Goal: Check status: Check status

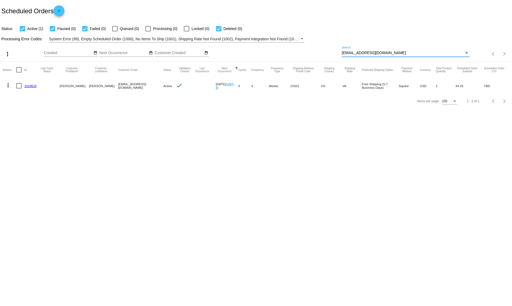
click at [373, 54] on input "[EMAIL_ADDRESS][DOMAIN_NAME]" at bounding box center [402, 53] width 122 height 4
paste input "[EMAIL_ADDRESS]"
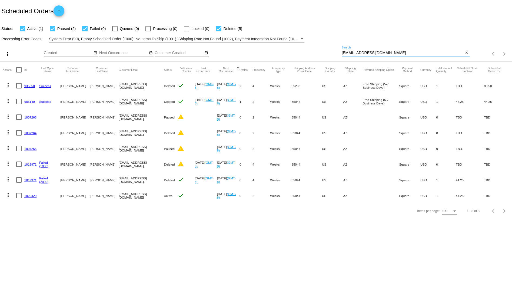
type input "[EMAIL_ADDRESS][DOMAIN_NAME]"
click at [34, 227] on body "Scheduled Orders add Status: Active (1) Paused (2) Failed (0) Queued (0) Proces…" at bounding box center [256, 153] width 512 height 306
click at [26, 196] on link "1020429" at bounding box center [30, 196] width 12 height 4
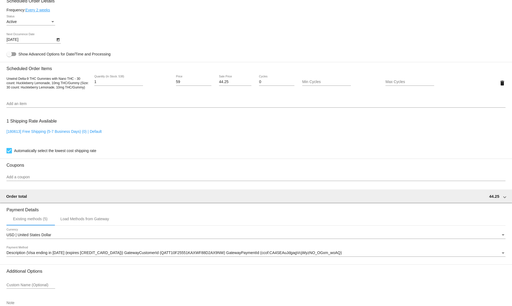
scroll to position [309, 0]
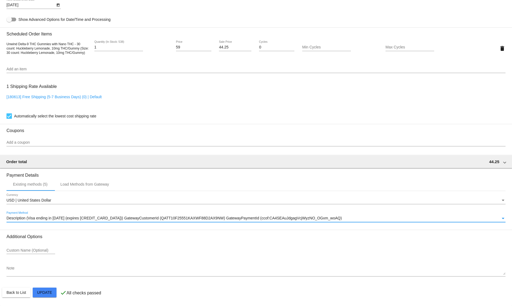
click at [336, 216] on div "Description (Visa ending in [DATE] (expires [CREDIT_CARD_DATA])) GatewayCustome…" at bounding box center [253, 218] width 494 height 4
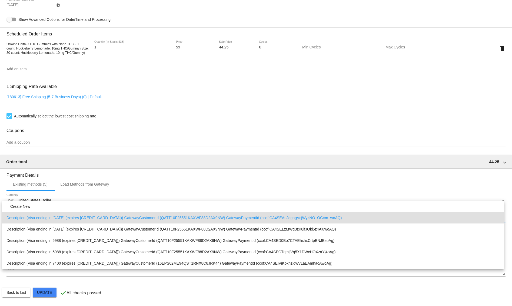
click at [279, 104] on div at bounding box center [256, 153] width 512 height 306
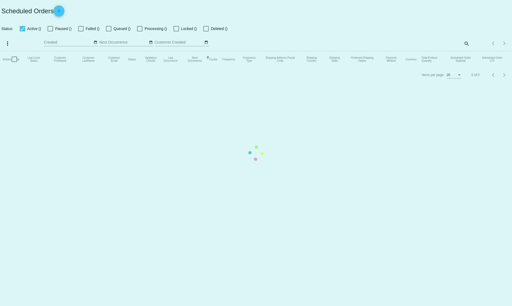
checkbox input "true"
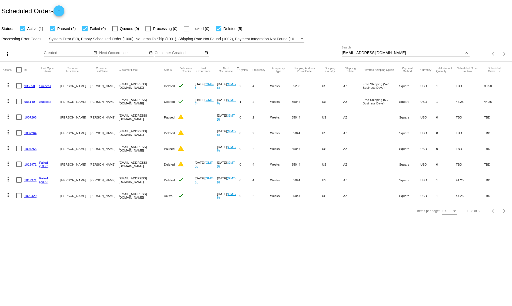
click at [229, 271] on body "Scheduled Orders add Status: Active (1) Paused (2) Failed (0) Queued (0) Proces…" at bounding box center [256, 153] width 512 height 306
click at [129, 196] on mat-cell "[EMAIL_ADDRESS][DOMAIN_NAME]" at bounding box center [141, 195] width 45 height 16
copy mat-cell "[EMAIL_ADDRESS][DOMAIN_NAME]"
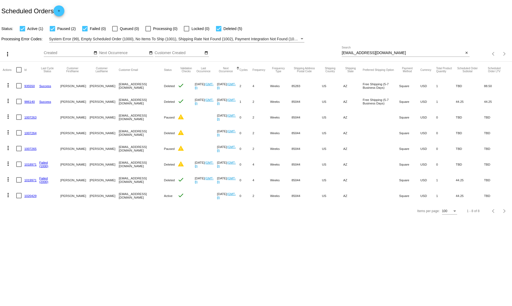
click at [190, 250] on body "Scheduled Orders add Status: Active (1) Paused (2) Failed (0) Queued (0) Proces…" at bounding box center [256, 153] width 512 height 306
click at [28, 181] on link "1019971" at bounding box center [30, 180] width 12 height 4
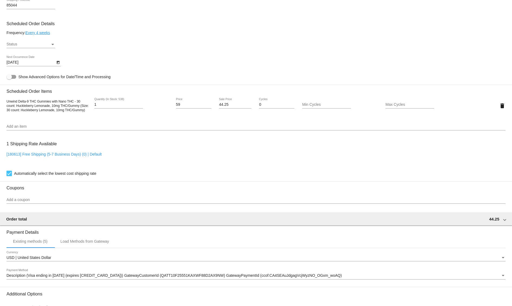
scroll to position [369, 0]
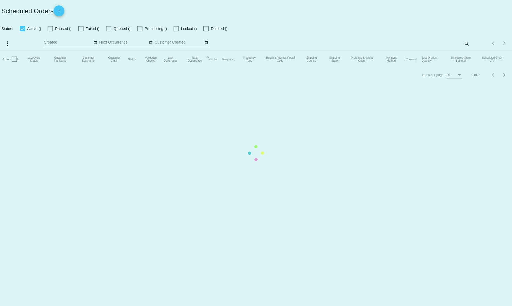
checkbox input "true"
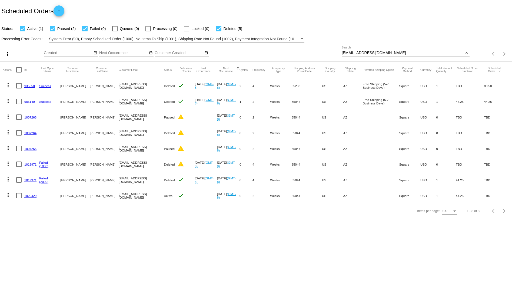
click at [7, 177] on mat-icon "more_vert" at bounding box center [8, 179] width 6 height 6
click at [25, 194] on span "View Event Logs" at bounding box center [33, 192] width 28 height 4
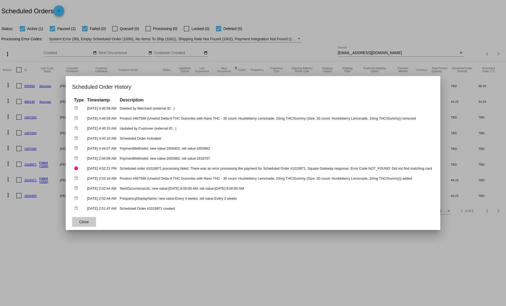
click at [81, 220] on span "Close" at bounding box center [84, 221] width 10 height 4
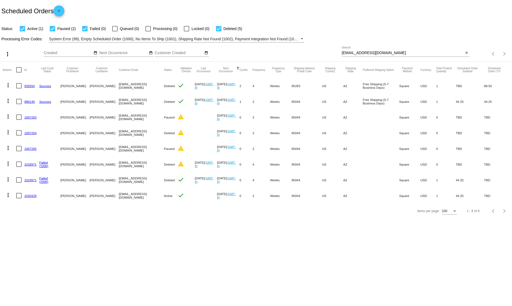
click at [31, 195] on link "1020429" at bounding box center [30, 196] width 12 height 4
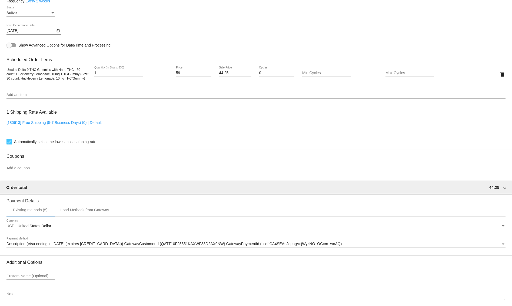
scroll to position [309, 0]
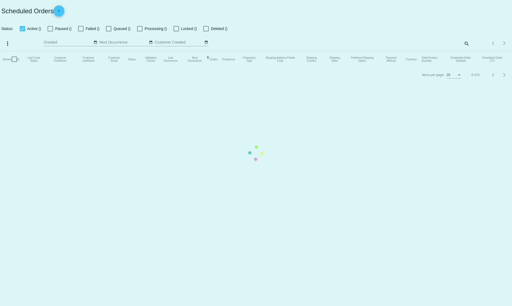
checkbox input "true"
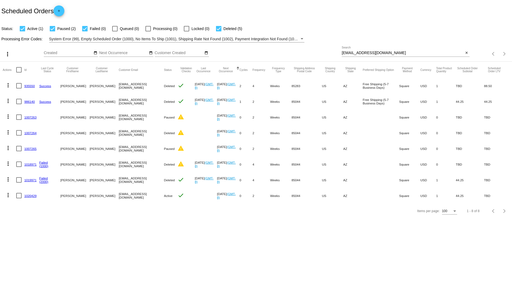
click at [9, 195] on mat-icon "more_vert" at bounding box center [8, 195] width 6 height 6
click at [142, 219] on div at bounding box center [256, 153] width 512 height 306
click at [6, 197] on mat-icon "more_vert" at bounding box center [8, 195] width 6 height 6
click at [17, 230] on button "cached Process Now" at bounding box center [30, 233] width 54 height 13
click at [423, 55] on div "[EMAIL_ADDRESS][DOMAIN_NAME] Search" at bounding box center [402, 51] width 122 height 11
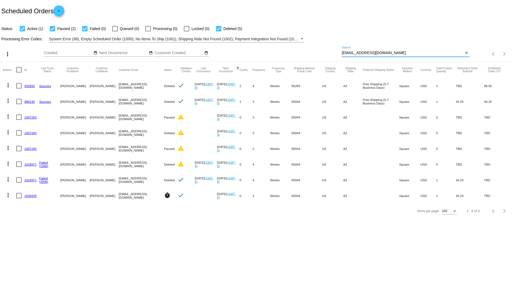
click at [422, 53] on input "[EMAIL_ADDRESS][DOMAIN_NAME]" at bounding box center [402, 53] width 122 height 4
type input "[EMAIL_ADDRESS][DOMAIN_NAME]"
